Goal: Task Accomplishment & Management: Manage account settings

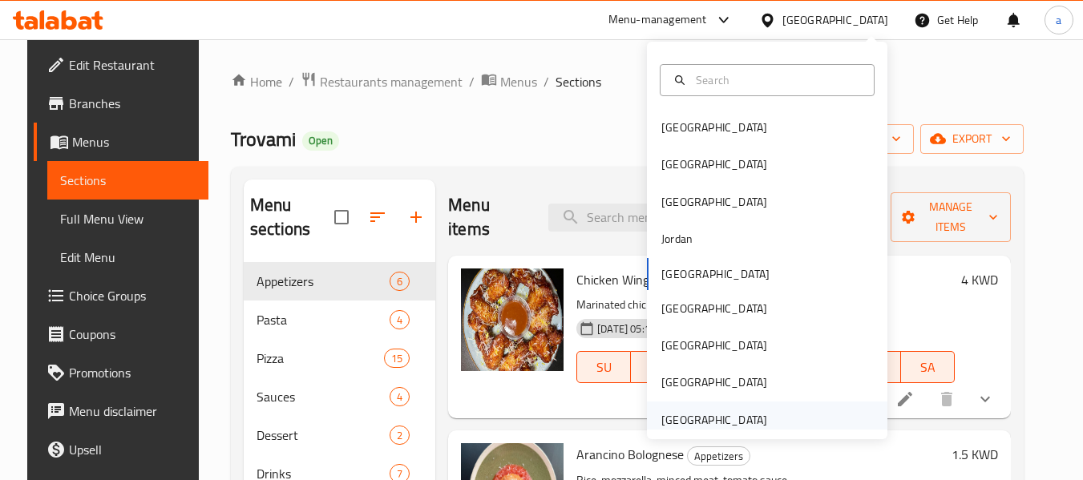
click at [712, 424] on div "[GEOGRAPHIC_DATA]" at bounding box center [714, 420] width 106 height 18
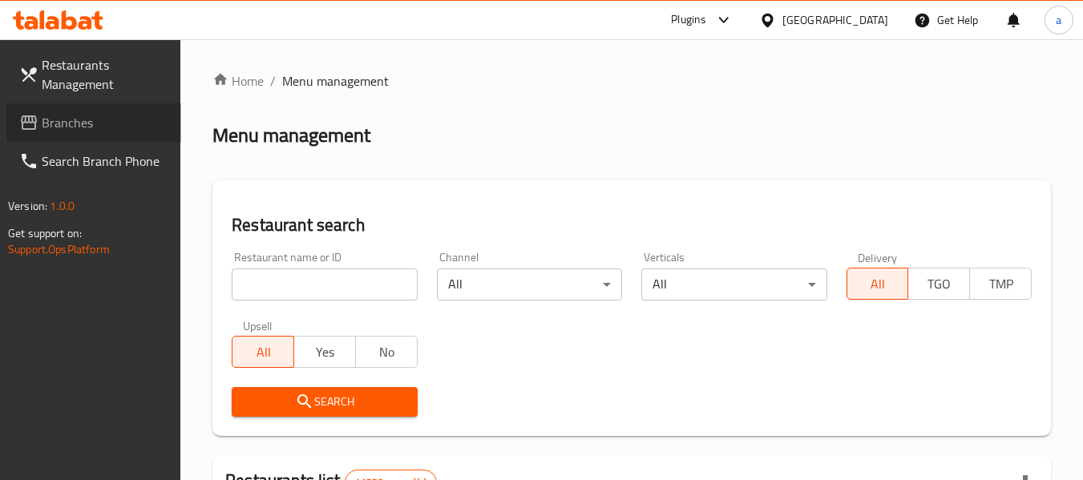
click at [89, 132] on span "Branches" at bounding box center [105, 122] width 127 height 19
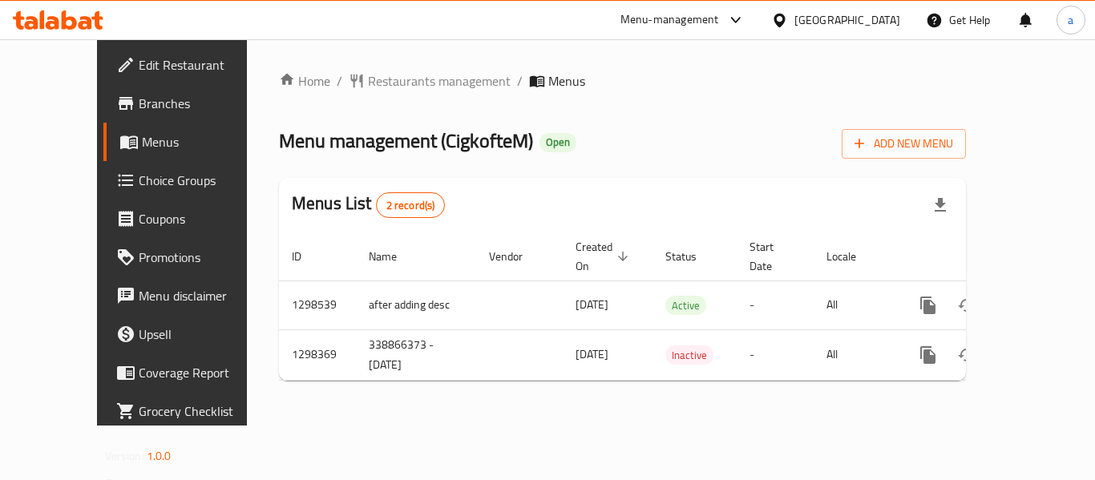
click at [503, 382] on div "Home / Restaurants management / Menus Menu management ( CigkofteM ) Open Add Ne…" at bounding box center [622, 232] width 751 height 386
click at [368, 86] on span "Restaurants management" at bounding box center [439, 80] width 143 height 19
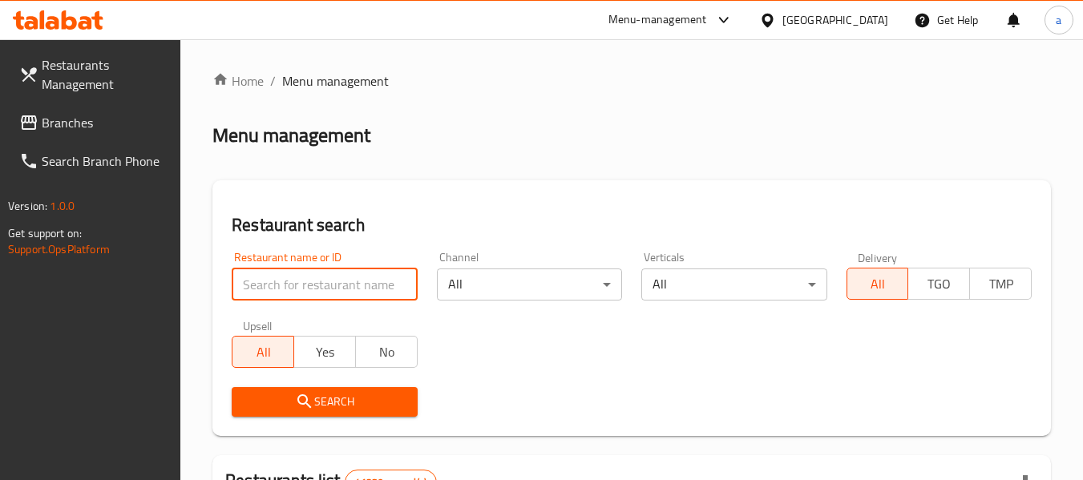
click at [293, 284] on input "search" at bounding box center [324, 285] width 185 height 32
paste input "775118"
type input "775118"
click at [119, 122] on span "Branches" at bounding box center [105, 122] width 127 height 19
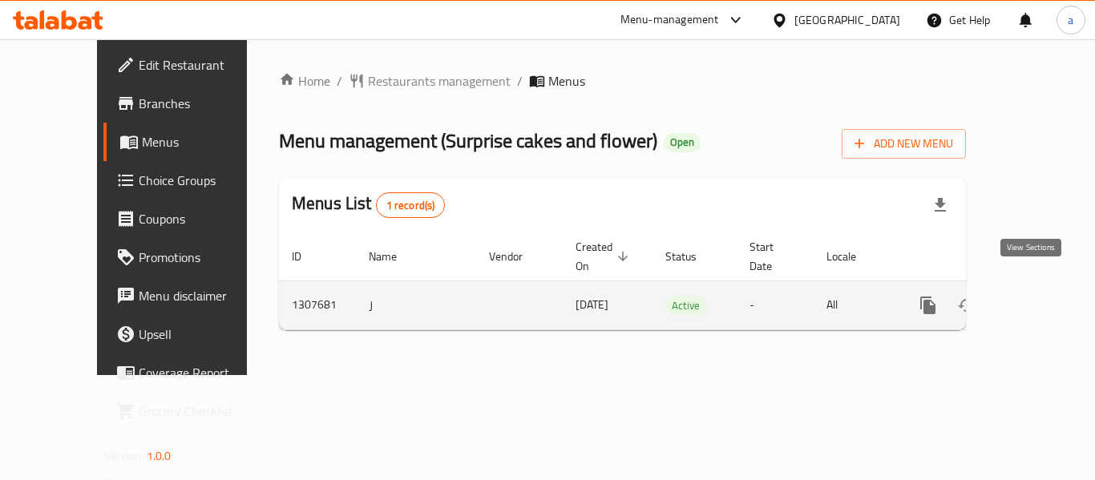
click at [1034, 296] on icon "enhanced table" at bounding box center [1043, 305] width 19 height 19
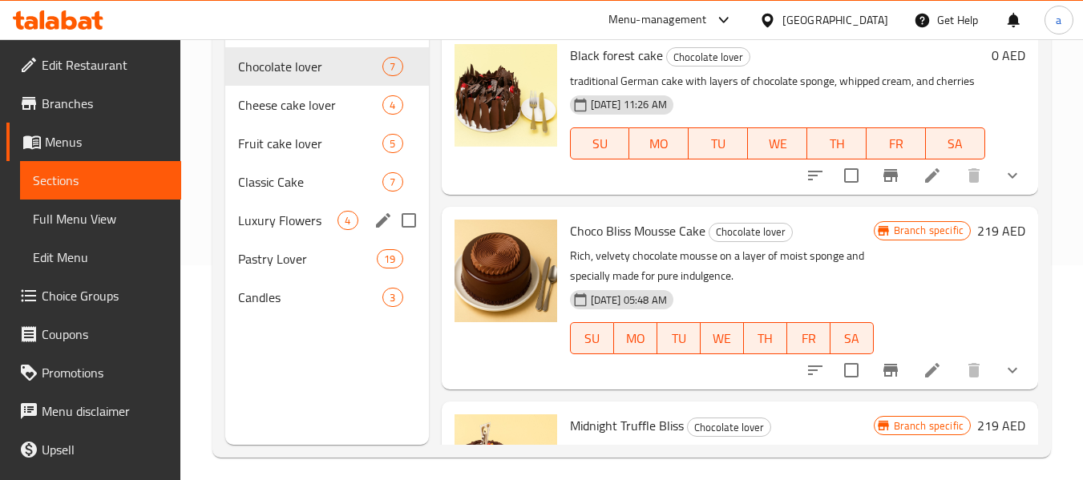
scroll to position [224, 0]
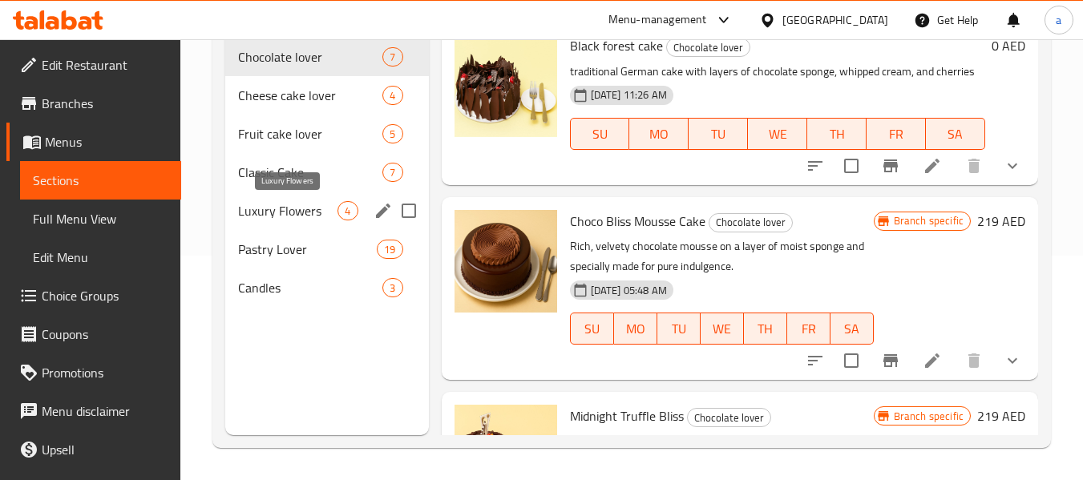
click at [303, 214] on span "Luxury Flowers" at bounding box center [287, 210] width 99 height 19
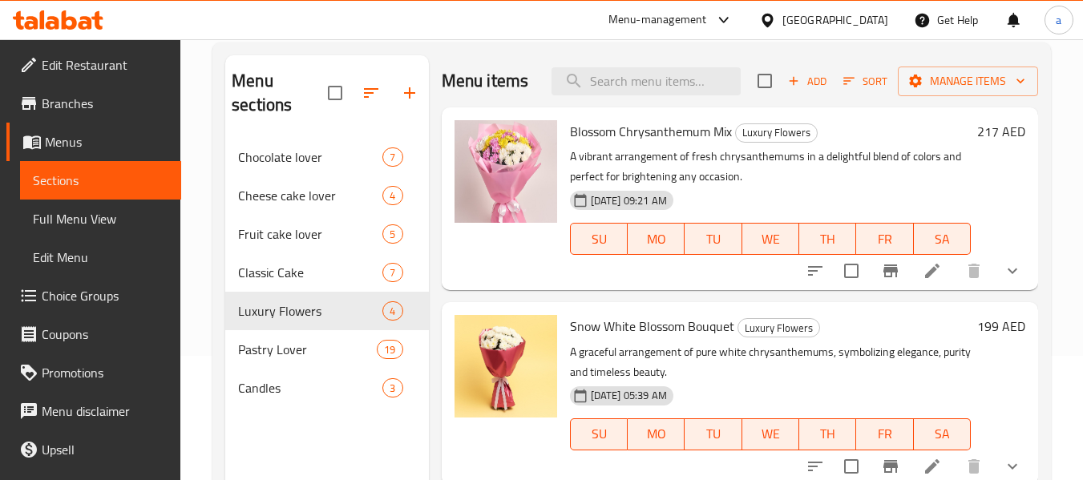
scroll to position [160, 0]
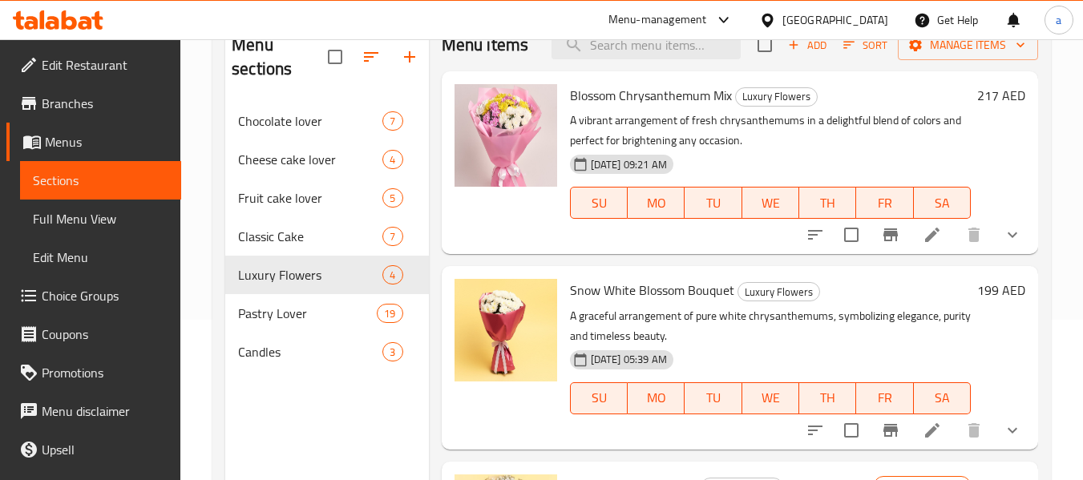
click at [103, 299] on span "Choice Groups" at bounding box center [105, 295] width 127 height 19
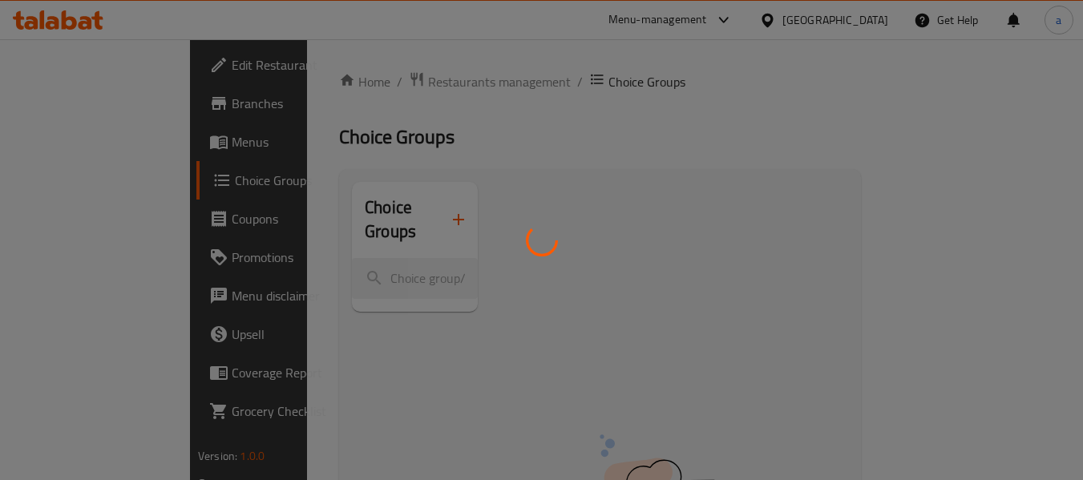
click at [269, 134] on div at bounding box center [541, 240] width 1083 height 480
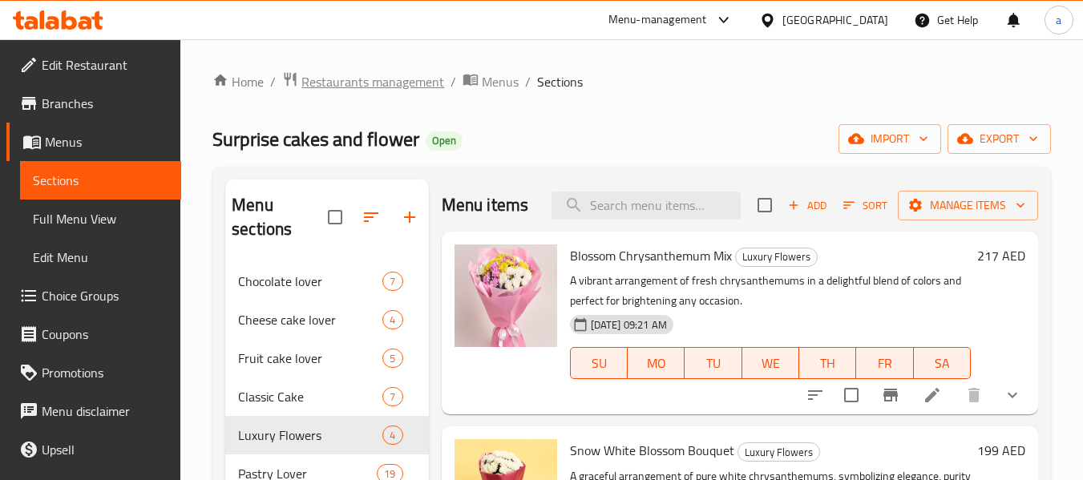
click at [329, 80] on span "Restaurants management" at bounding box center [372, 81] width 143 height 19
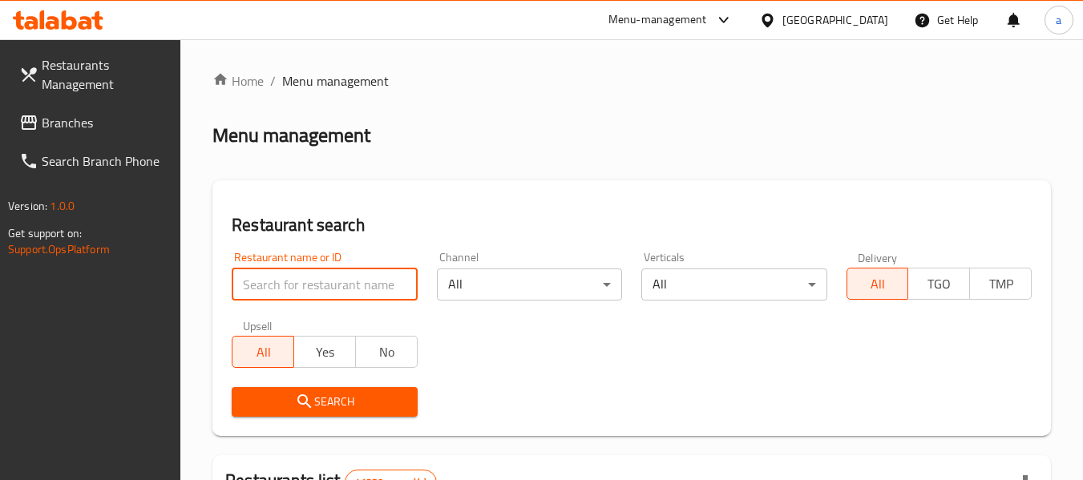
click at [316, 289] on input "search" at bounding box center [324, 285] width 185 height 32
paste input "704412"
type input "704412"
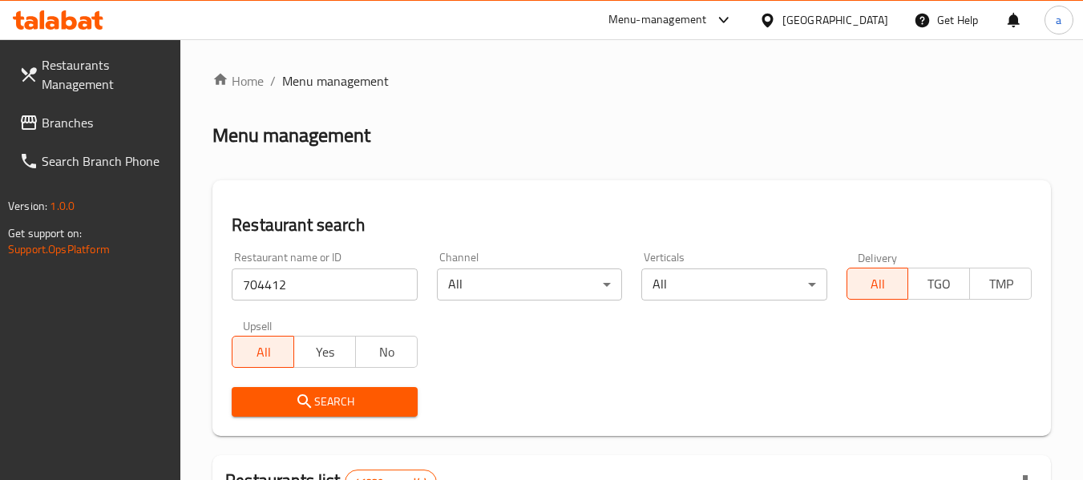
click at [317, 390] on button "Search" at bounding box center [324, 402] width 185 height 30
click at [88, 119] on span "Branches" at bounding box center [105, 122] width 127 height 19
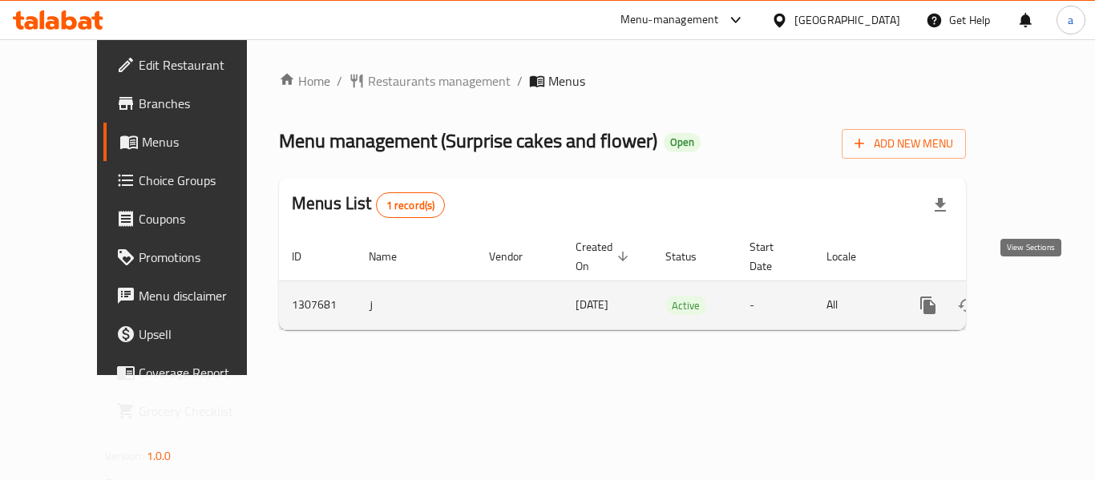
click at [1030, 286] on link "enhanced table" at bounding box center [1043, 305] width 38 height 38
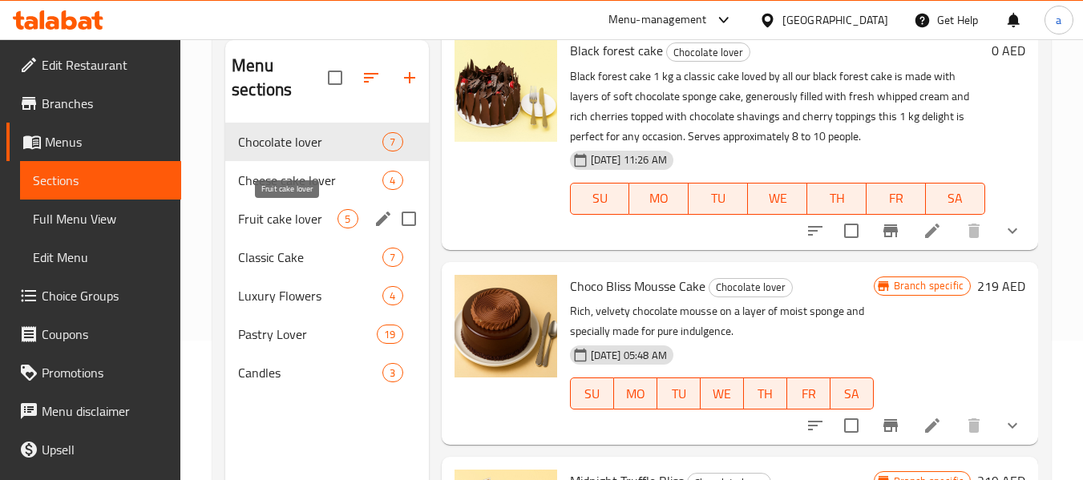
scroll to position [224, 0]
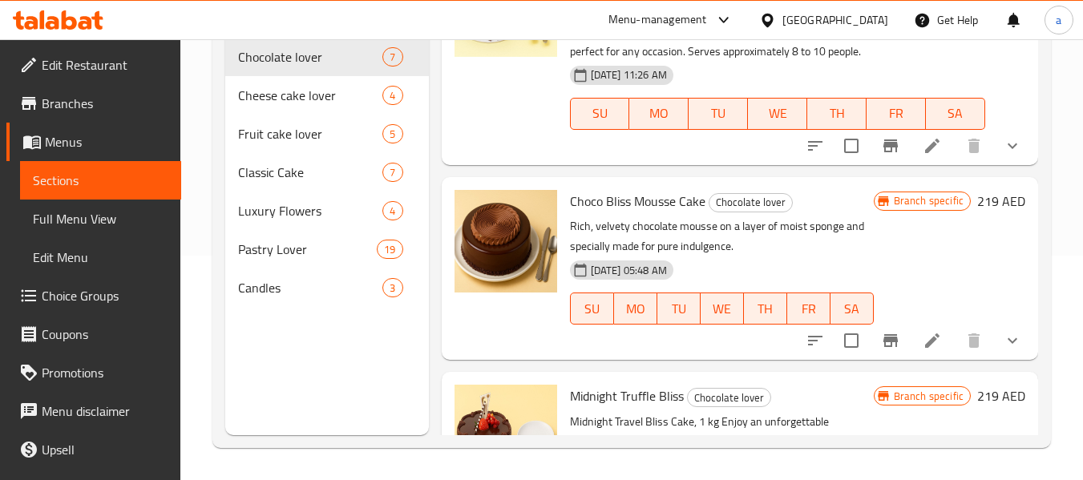
click at [52, 303] on span "Choice Groups" at bounding box center [105, 295] width 127 height 19
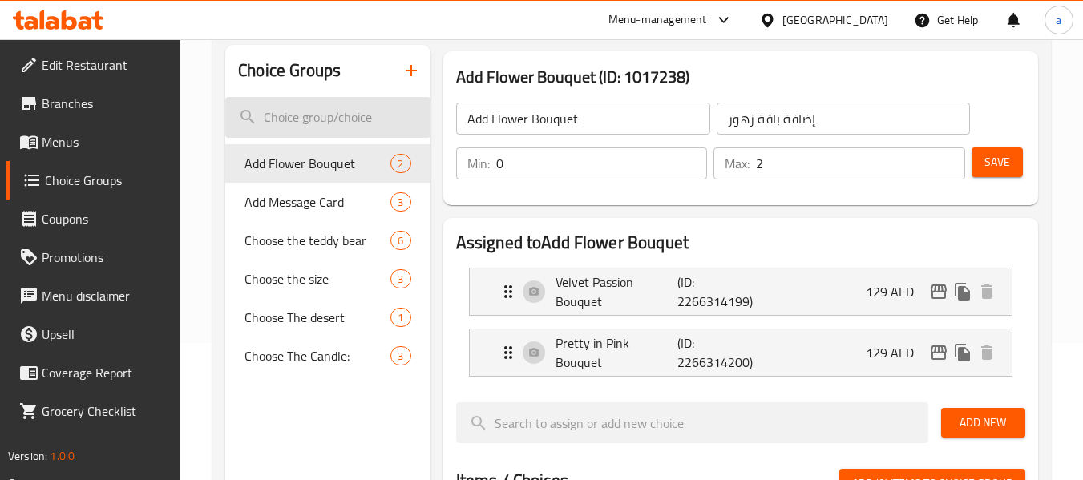
scroll to position [160, 0]
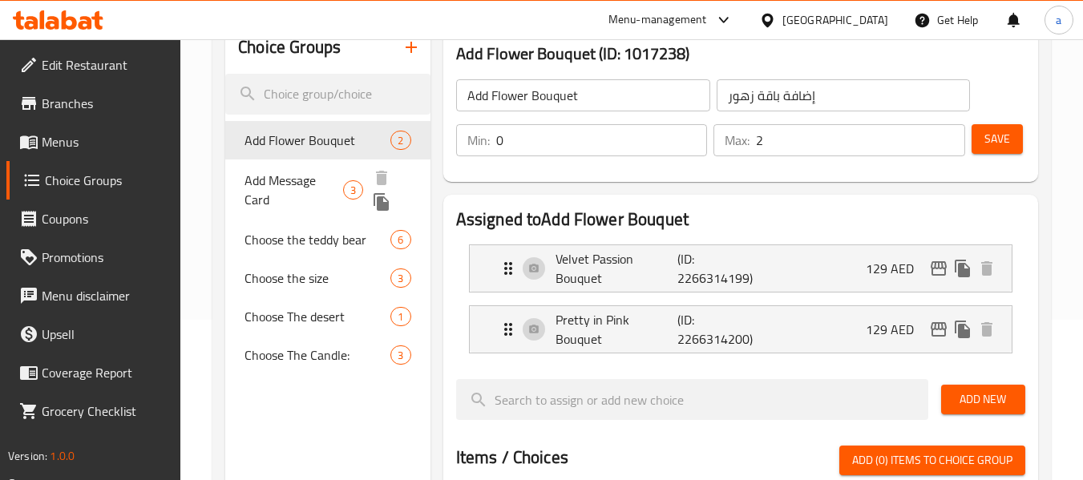
click at [294, 193] on span "Add Message Card" at bounding box center [293, 190] width 99 height 38
type input "Add Message Card"
type input "إضافة بطاقة رسالة"
type input "3"
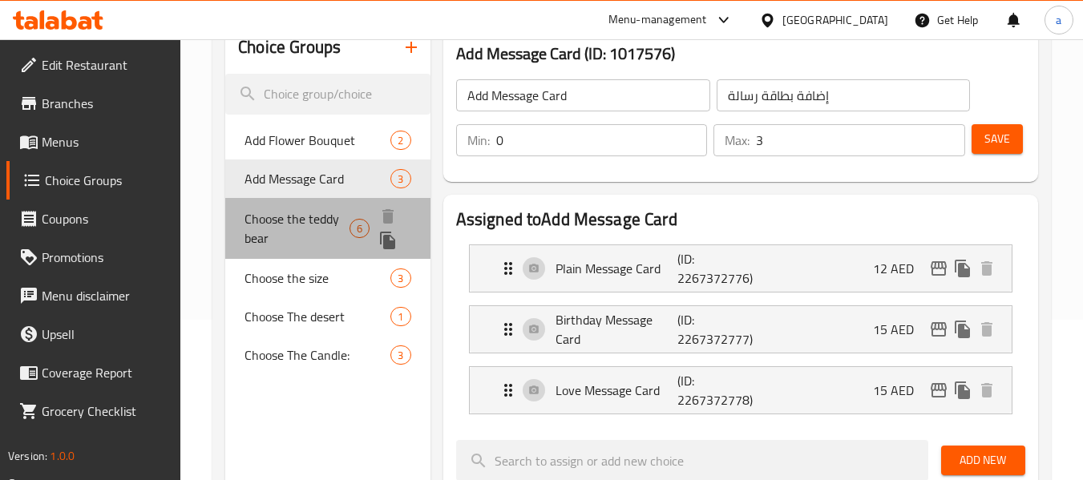
click at [297, 219] on span "Choose the teddy bear" at bounding box center [296, 228] width 105 height 38
type input "Choose the teddy bear"
type input "اختر دبدوب"
type input "6"
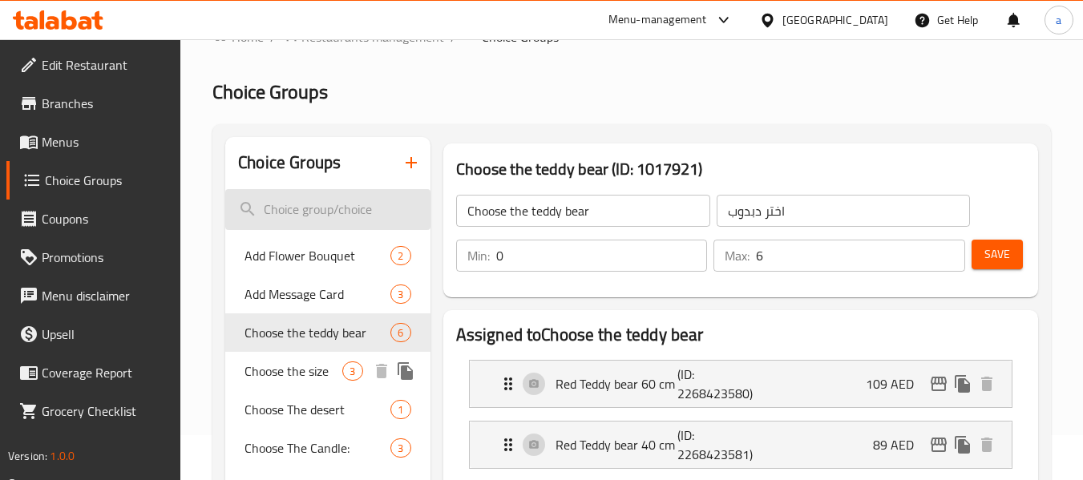
scroll to position [0, 0]
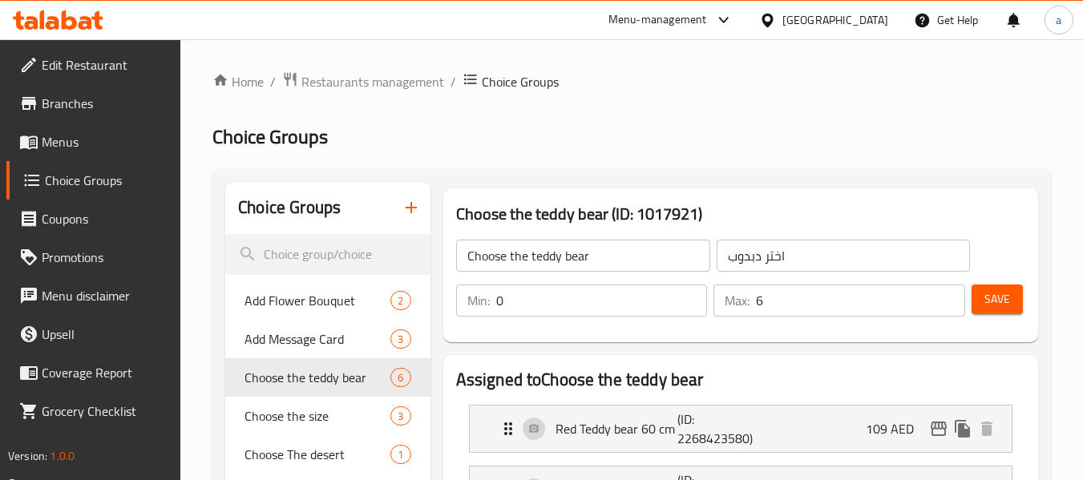
click at [121, 67] on span "Edit Restaurant" at bounding box center [105, 64] width 127 height 19
